Goal: Information Seeking & Learning: Learn about a topic

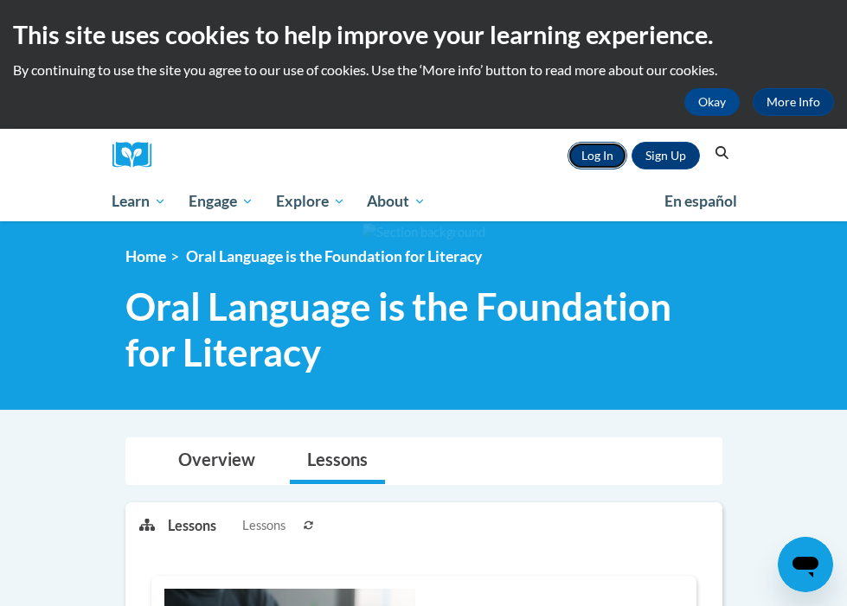
click at [600, 161] on link "Log In" at bounding box center [597, 156] width 60 height 28
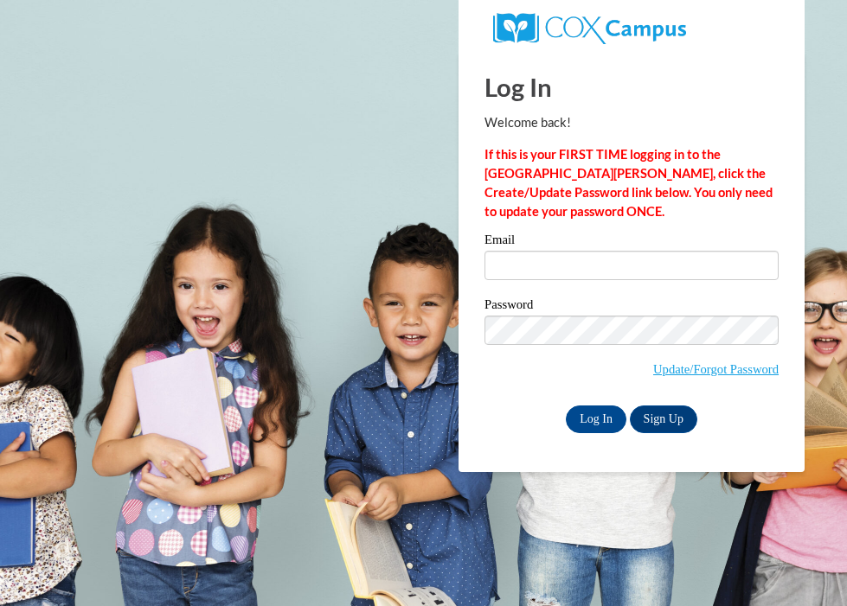
type input "king2chell@msn.com"
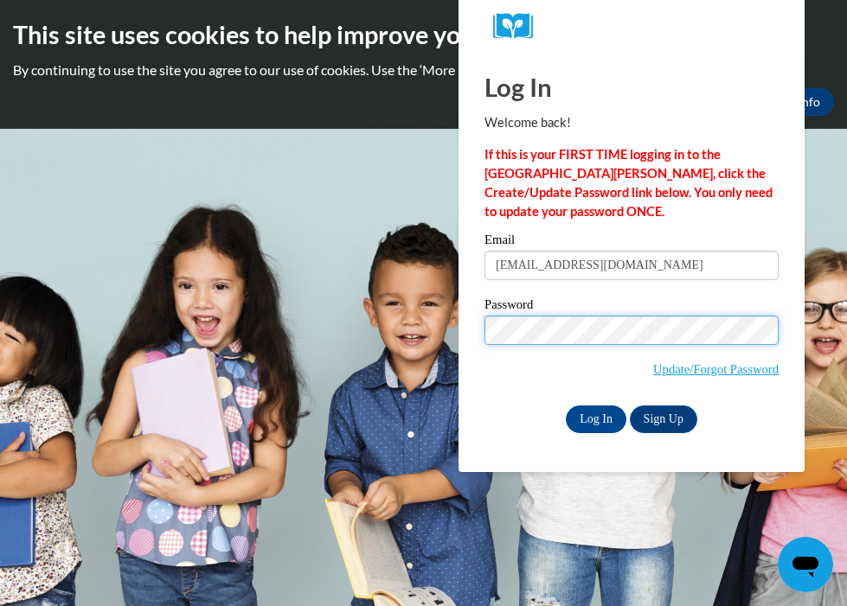
click at [566, 406] on input "Log In" at bounding box center [596, 420] width 61 height 28
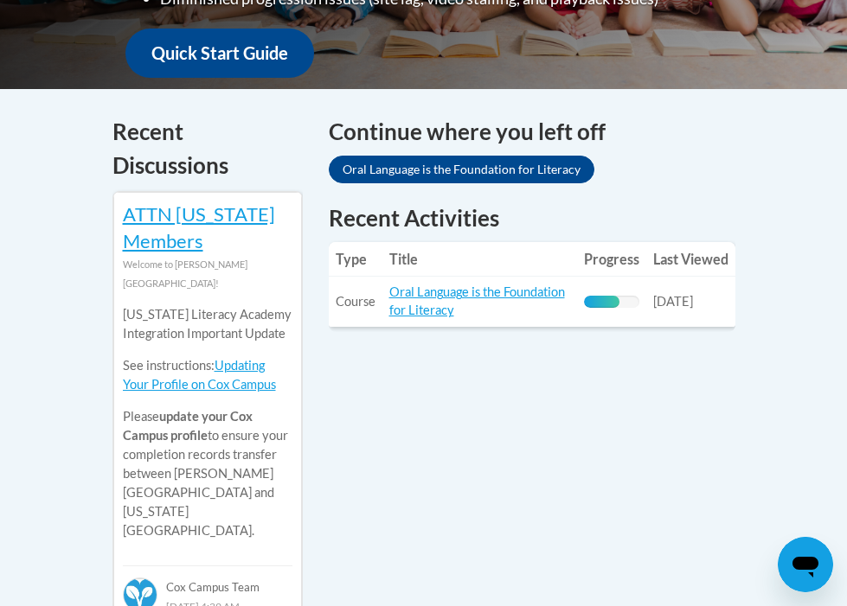
scroll to position [747, 0]
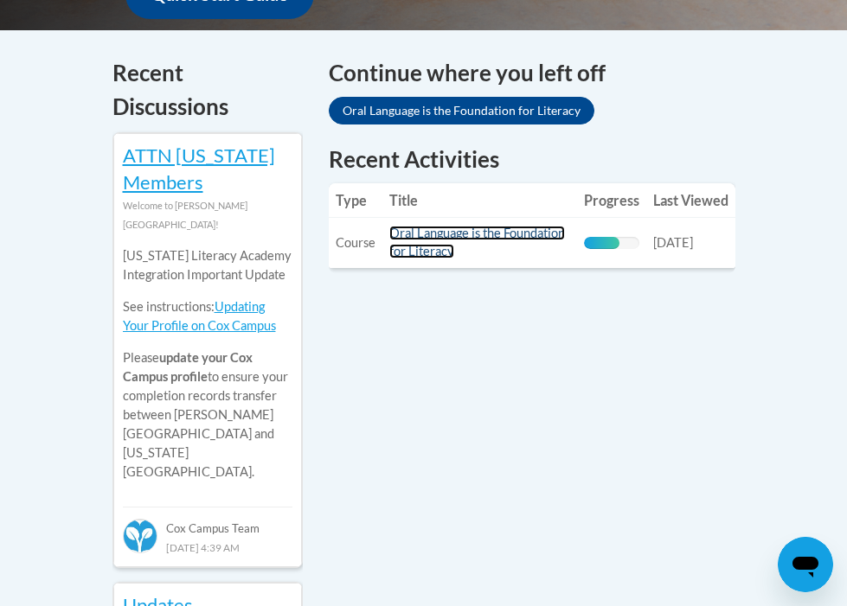
click at [443, 244] on link "Oral Language is the Foundation for Literacy" at bounding box center [477, 242] width 176 height 33
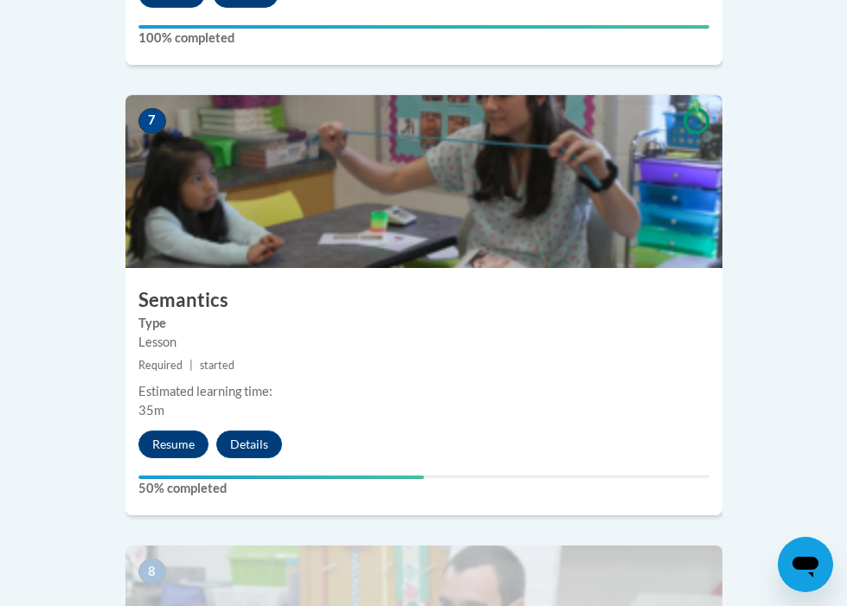
scroll to position [3261, 0]
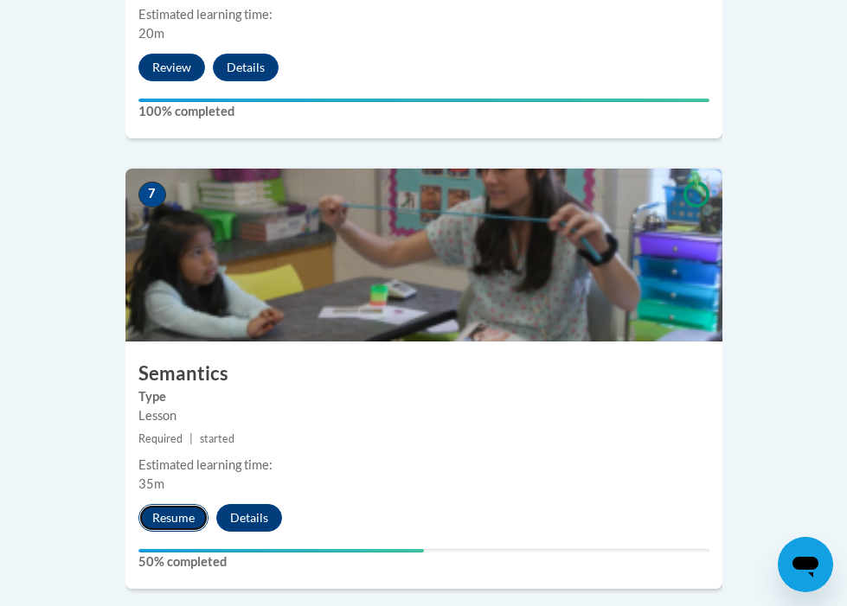
click at [180, 504] on button "Resume" at bounding box center [173, 518] width 70 height 28
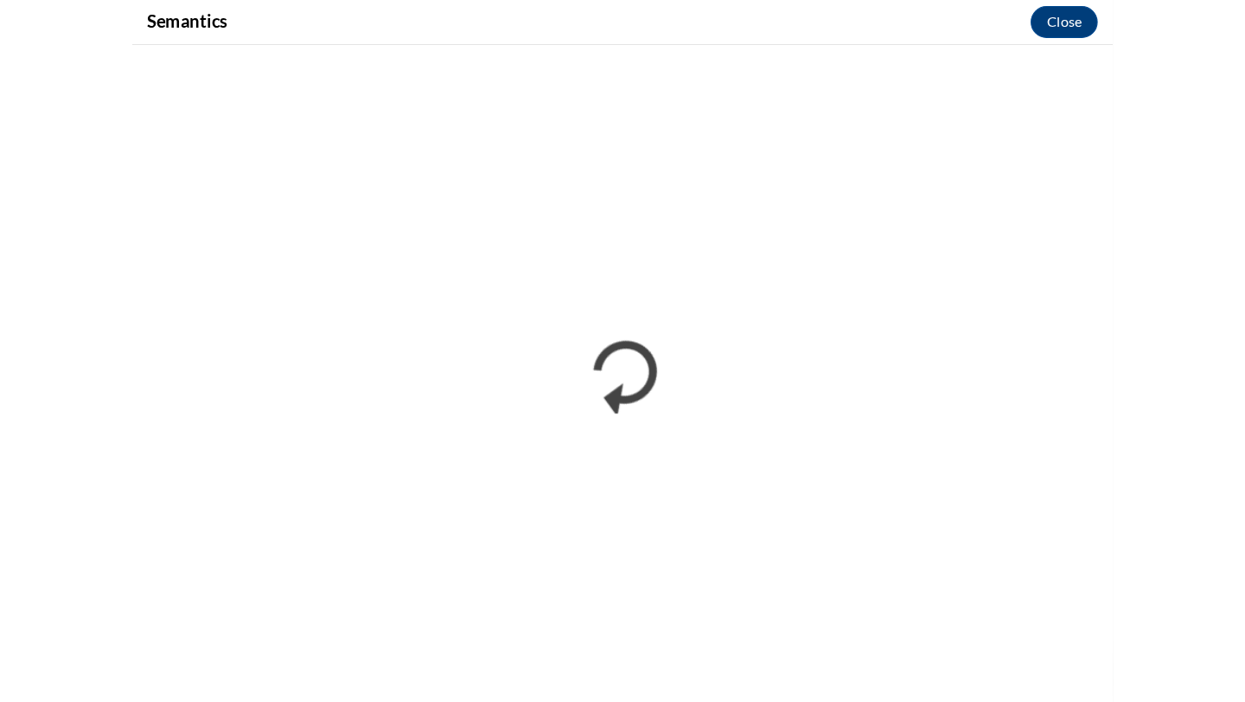
scroll to position [2121, 0]
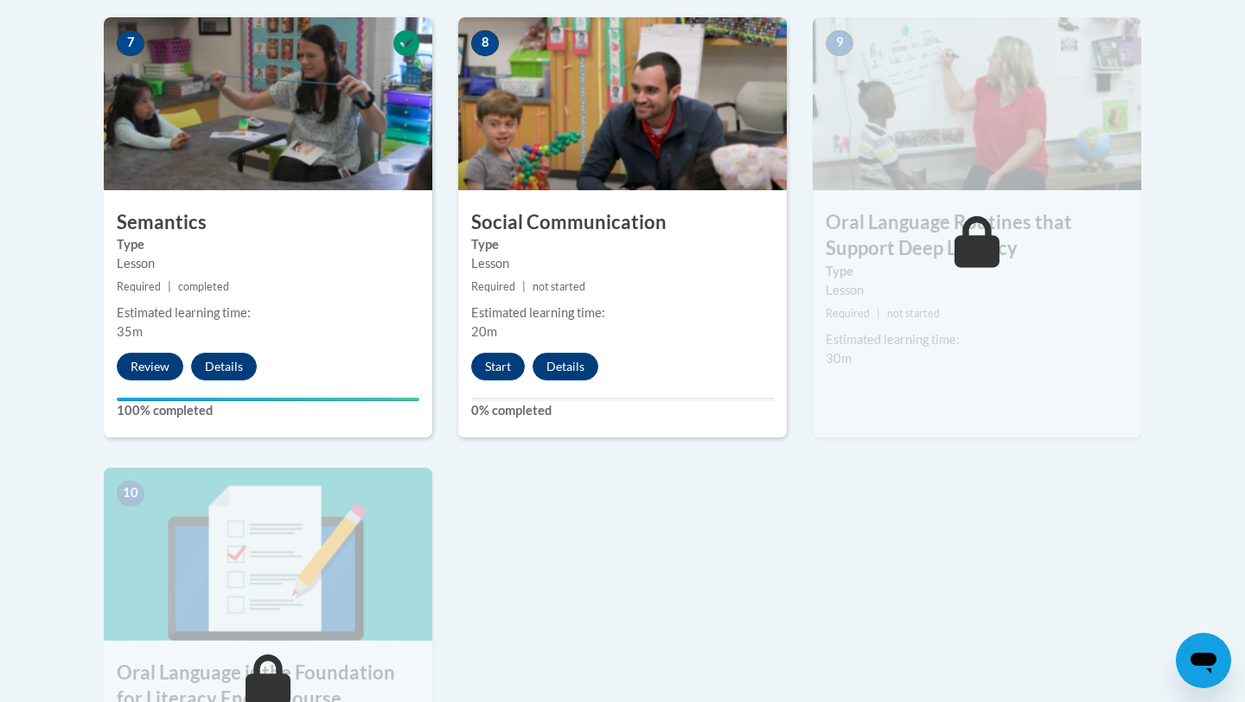
scroll to position [1547, 0]
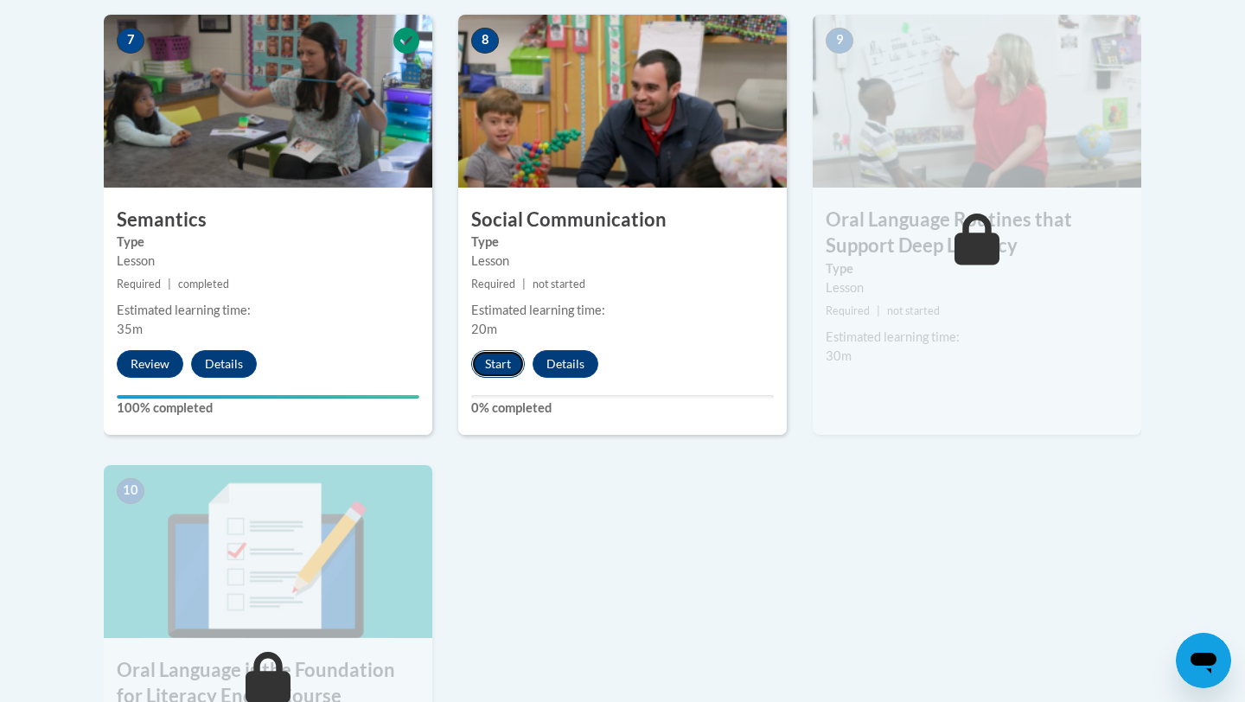
click at [491, 352] on button "Start" at bounding box center [498, 364] width 54 height 28
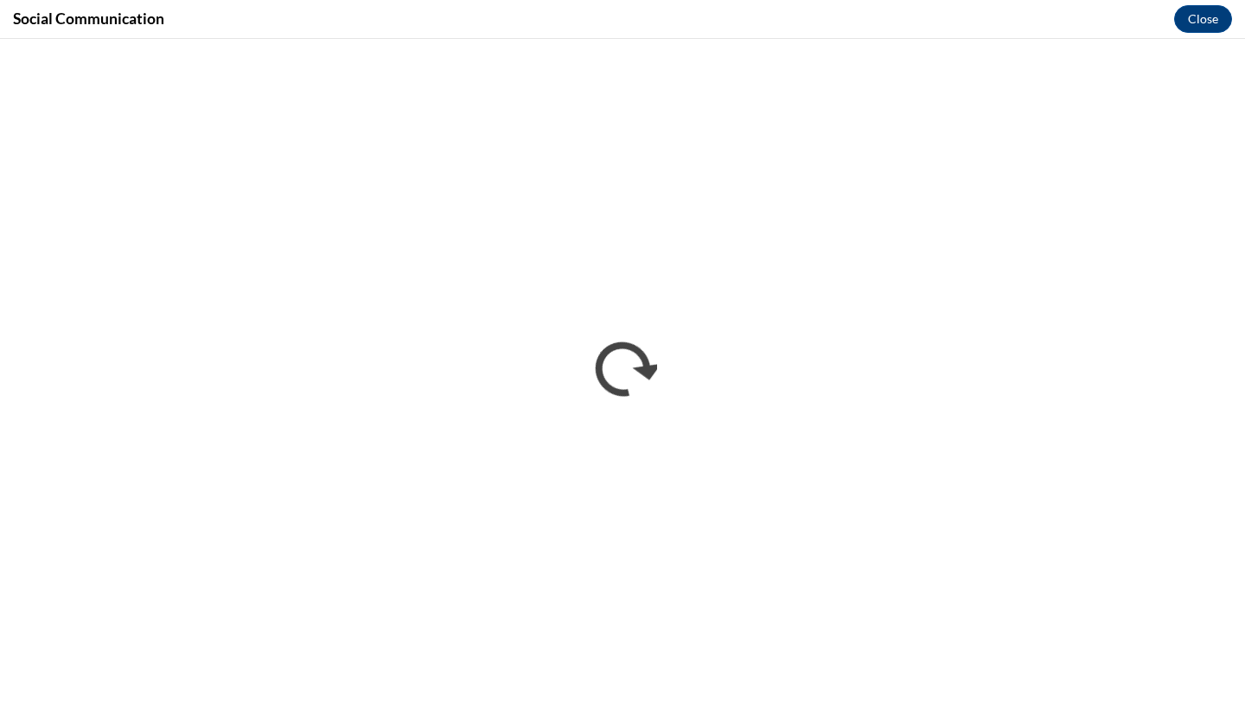
scroll to position [0, 0]
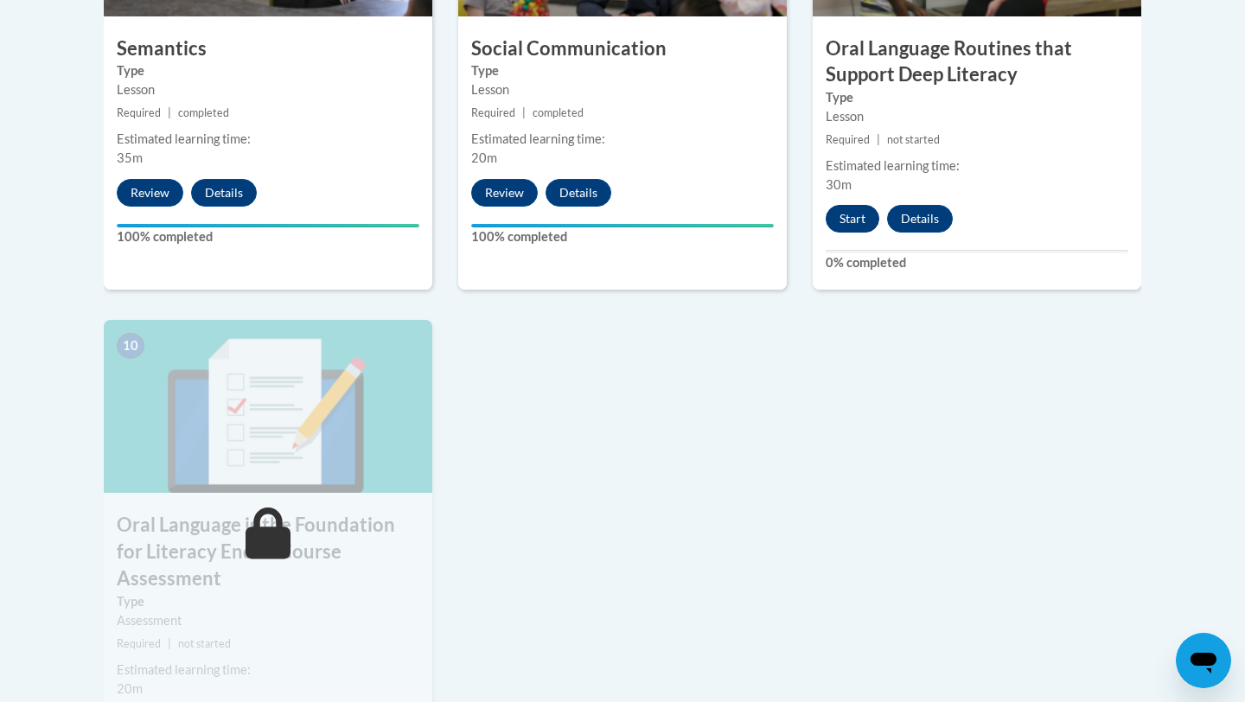
scroll to position [1726, 0]
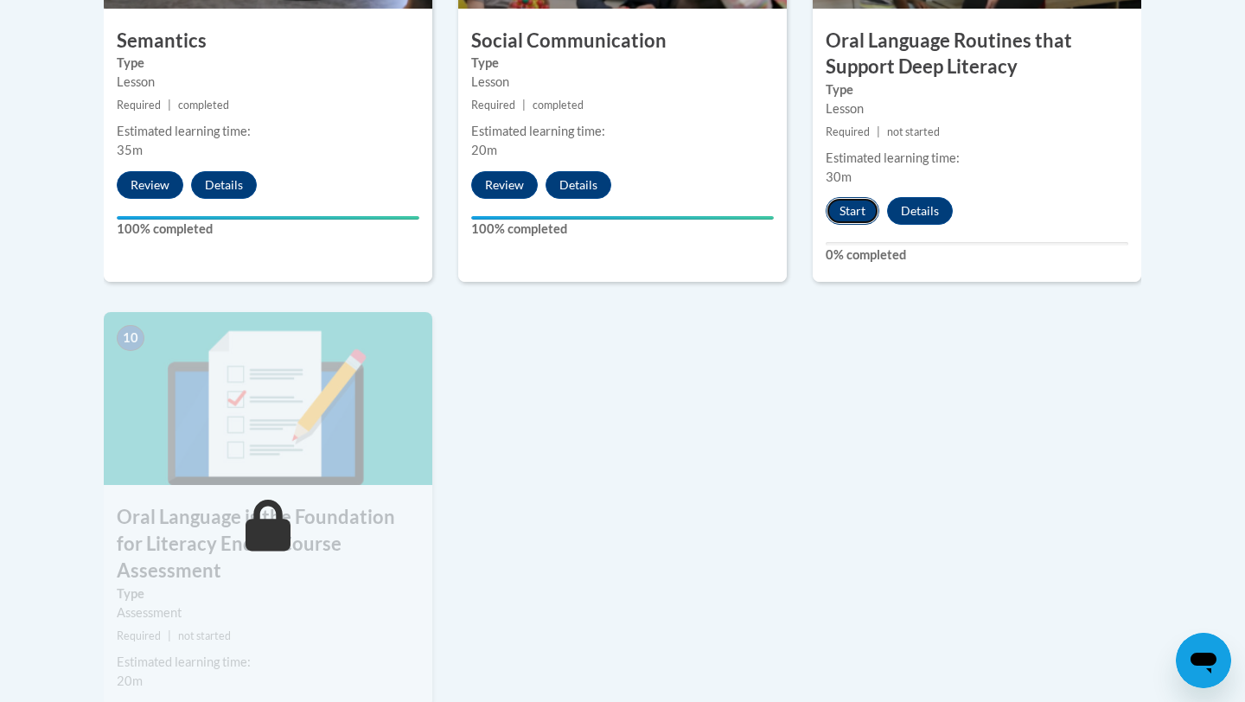
click at [861, 214] on button "Start" at bounding box center [853, 211] width 54 height 28
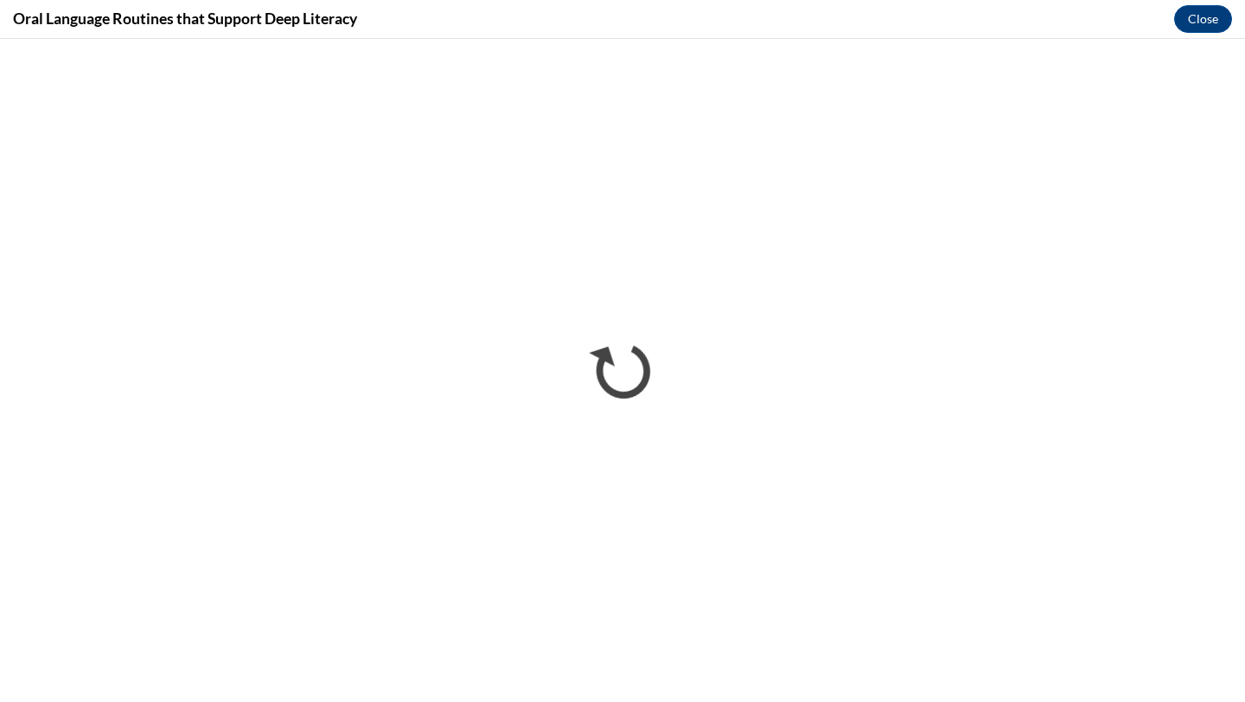
scroll to position [0, 0]
